Goal: Task Accomplishment & Management: Use online tool/utility

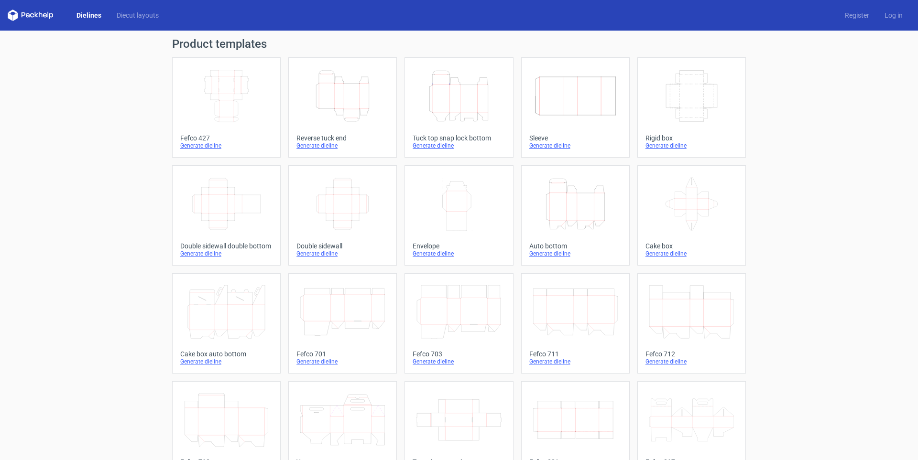
click at [448, 113] on icon "Height Depth Width" at bounding box center [458, 96] width 85 height 54
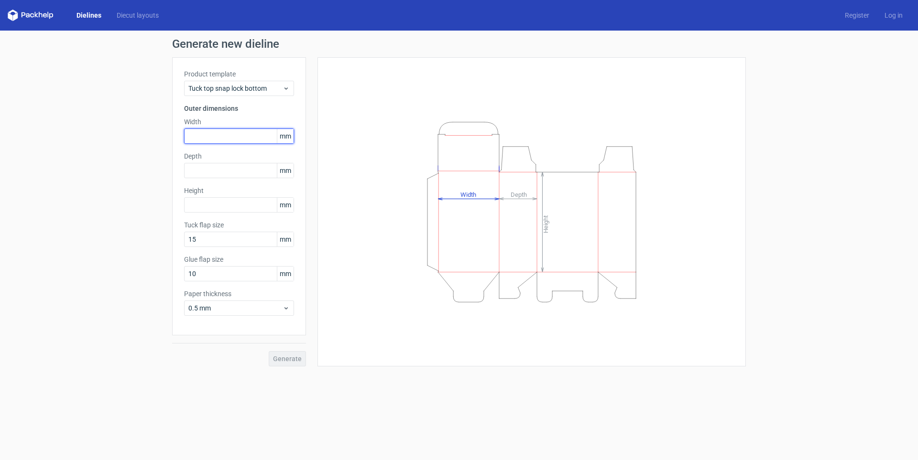
click at [198, 133] on input "text" at bounding box center [239, 136] width 110 height 15
type input "190"
type input "130"
type input "140"
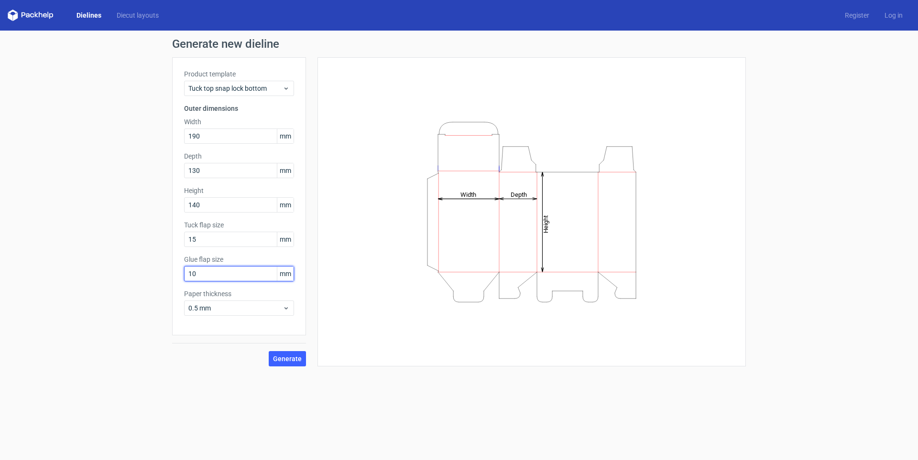
drag, startPoint x: 208, startPoint y: 275, endPoint x: 154, endPoint y: 268, distance: 54.5
click at [164, 267] on div "Generate new dieline Product template Tuck top snap lock bottom Outer dimension…" at bounding box center [459, 203] width 918 height 344
type input "15"
click at [220, 305] on span "0.5 mm" at bounding box center [235, 309] width 94 height 10
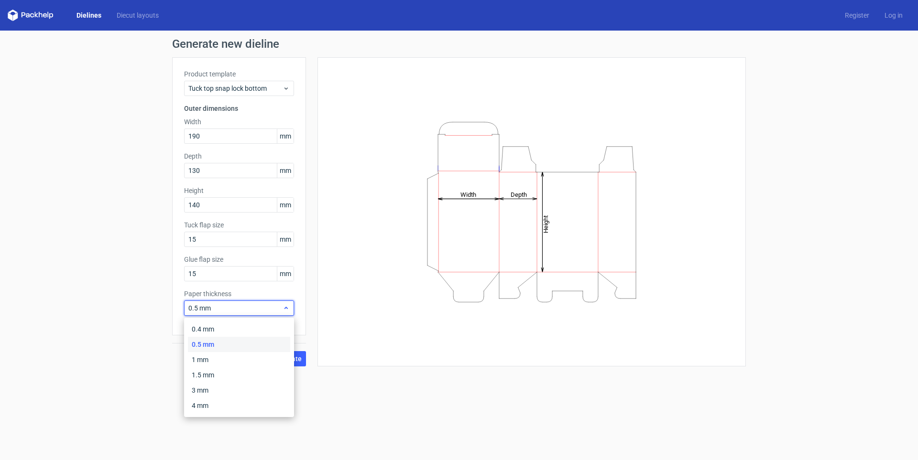
click at [220, 305] on span "0.5 mm" at bounding box center [235, 309] width 94 height 10
click at [285, 359] on span "Generate" at bounding box center [287, 359] width 29 height 7
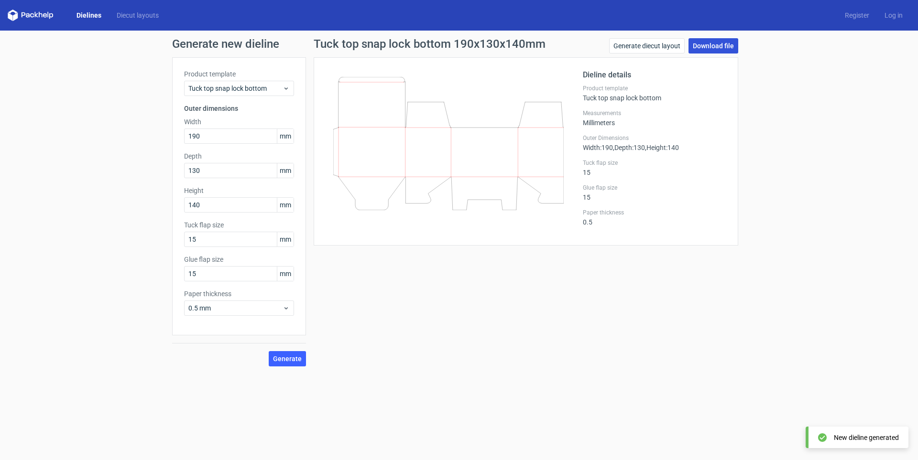
click at [701, 48] on link "Download file" at bounding box center [713, 45] width 50 height 15
drag, startPoint x: 213, startPoint y: 133, endPoint x: 140, endPoint y: 132, distance: 73.6
click at [146, 132] on div "Generate new dieline Product template Tuck top snap lock bottom Outer dimension…" at bounding box center [459, 203] width 918 height 344
type input "120"
type input "100"
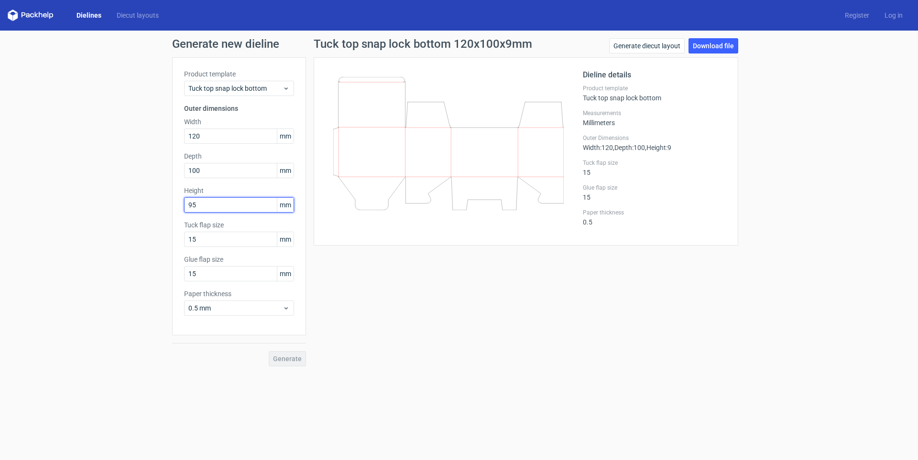
type input "95"
click at [284, 358] on span "Generate" at bounding box center [287, 359] width 29 height 7
click at [710, 47] on link "Download file" at bounding box center [713, 45] width 50 height 15
drag, startPoint x: 238, startPoint y: 134, endPoint x: 127, endPoint y: 135, distance: 110.9
click at [131, 135] on div "Generate new dieline Product template Tuck top snap lock bottom Outer dimension…" at bounding box center [459, 203] width 918 height 344
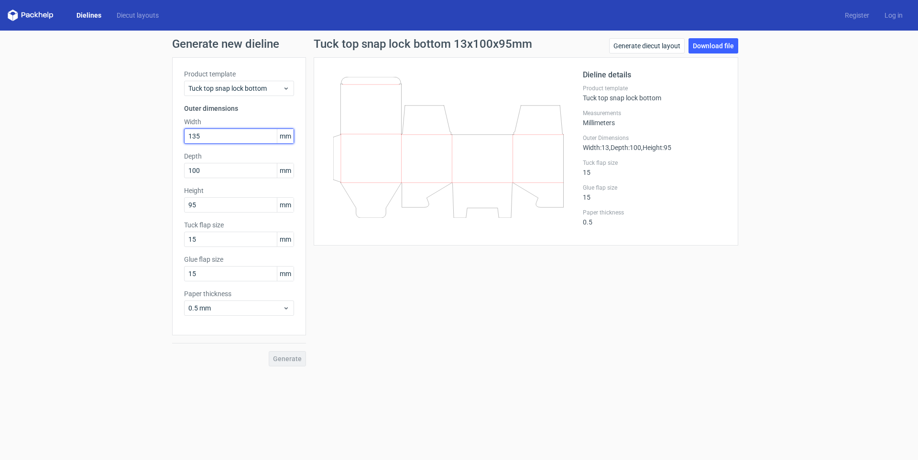
type input "135"
type input "95"
type input "70"
click at [287, 356] on span "Generate" at bounding box center [287, 359] width 29 height 7
click at [292, 361] on span "Generate" at bounding box center [287, 359] width 29 height 7
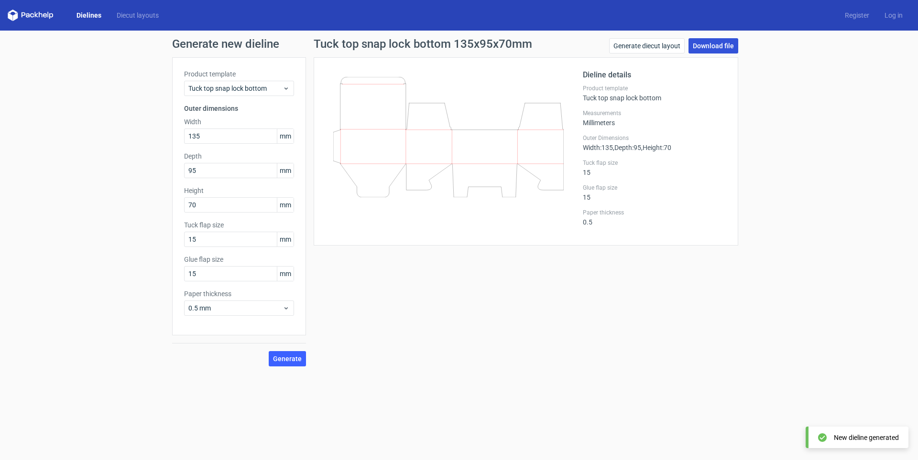
click at [709, 48] on link "Download file" at bounding box center [713, 45] width 50 height 15
drag, startPoint x: 245, startPoint y: 138, endPoint x: 91, endPoint y: 142, distance: 154.0
click at [118, 138] on div "Generate new dieline Product template Tuck top snap lock bottom Outer dimension…" at bounding box center [459, 203] width 918 height 344
type input "100"
type input "5"
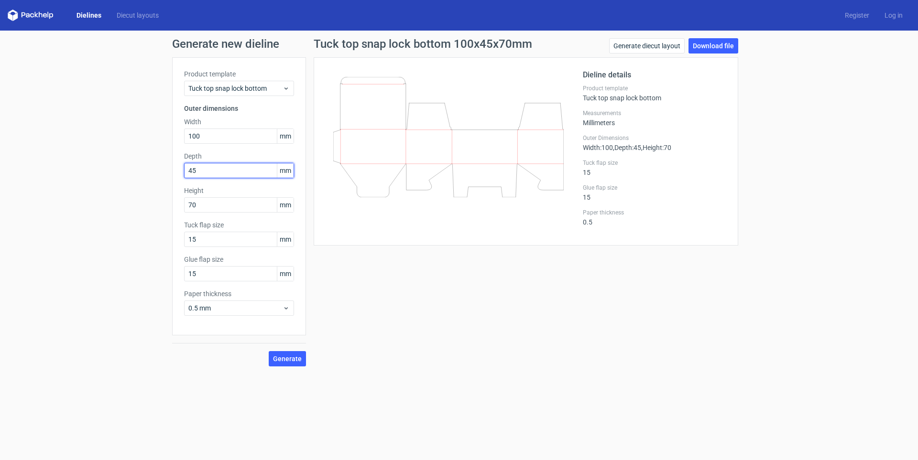
type input "45"
click at [286, 361] on span "Generate" at bounding box center [287, 359] width 29 height 7
click at [704, 50] on link "Download file" at bounding box center [713, 45] width 50 height 15
